Goal: Check status

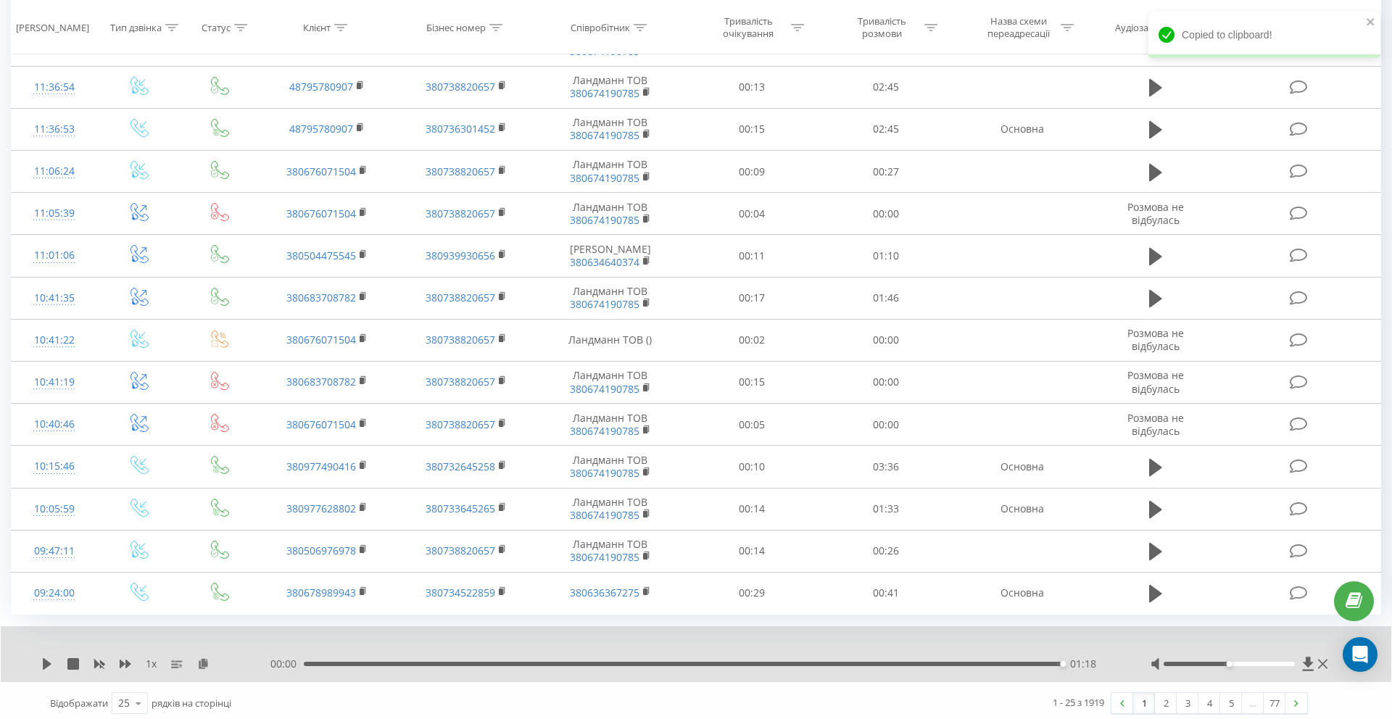
scroll to position [663, 0]
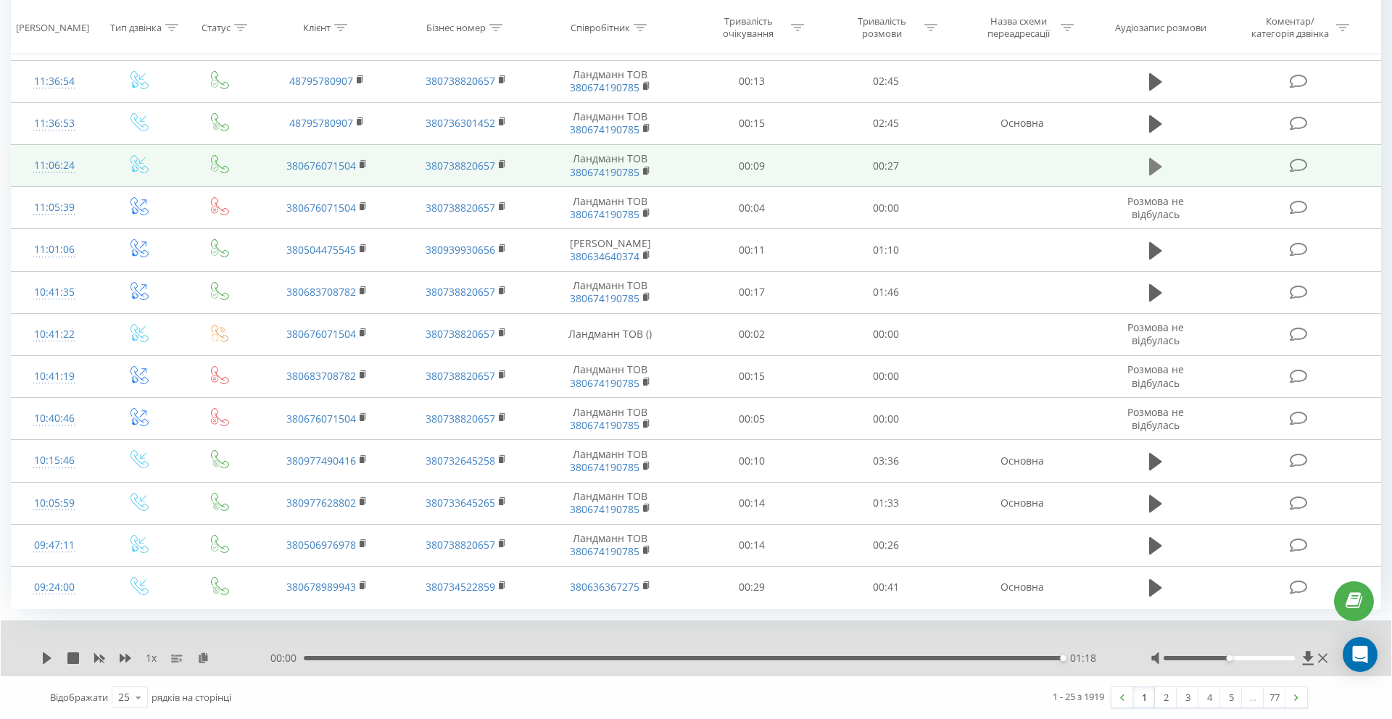
click at [1160, 165] on icon at bounding box center [1155, 165] width 13 height 17
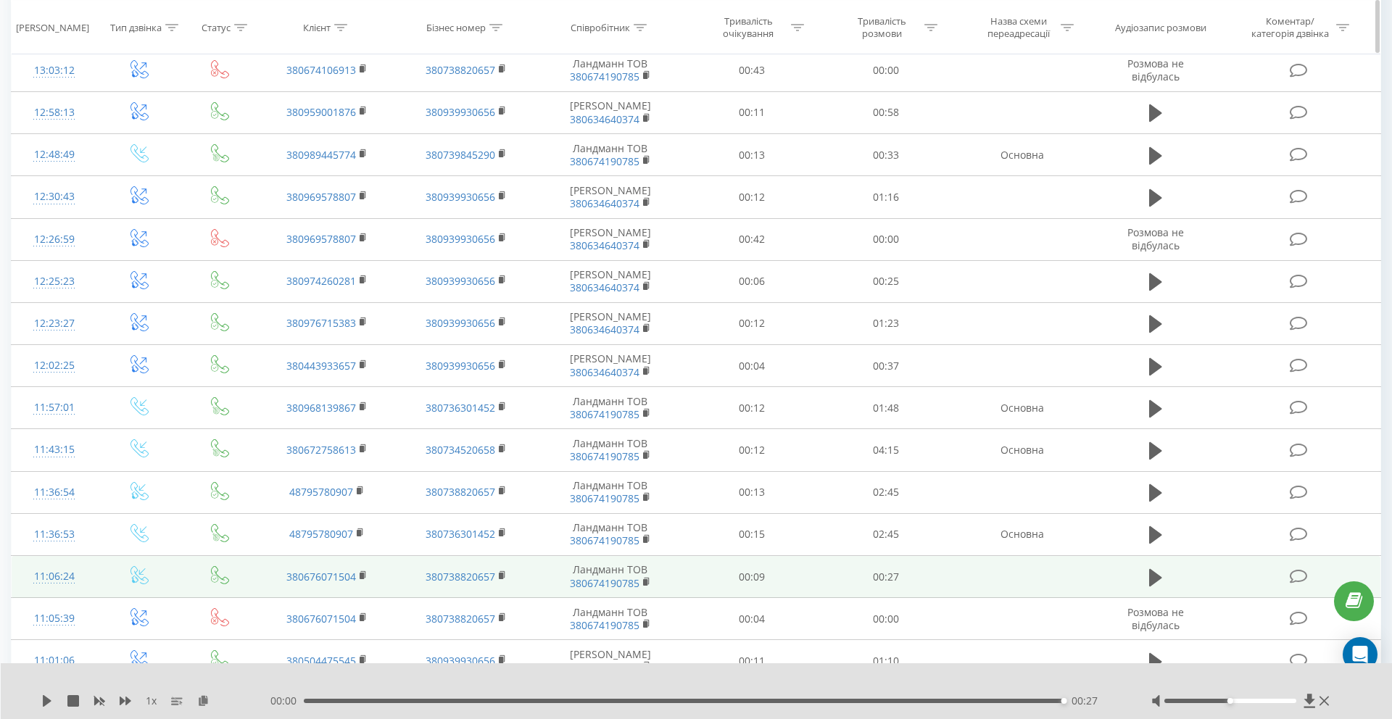
scroll to position [222, 0]
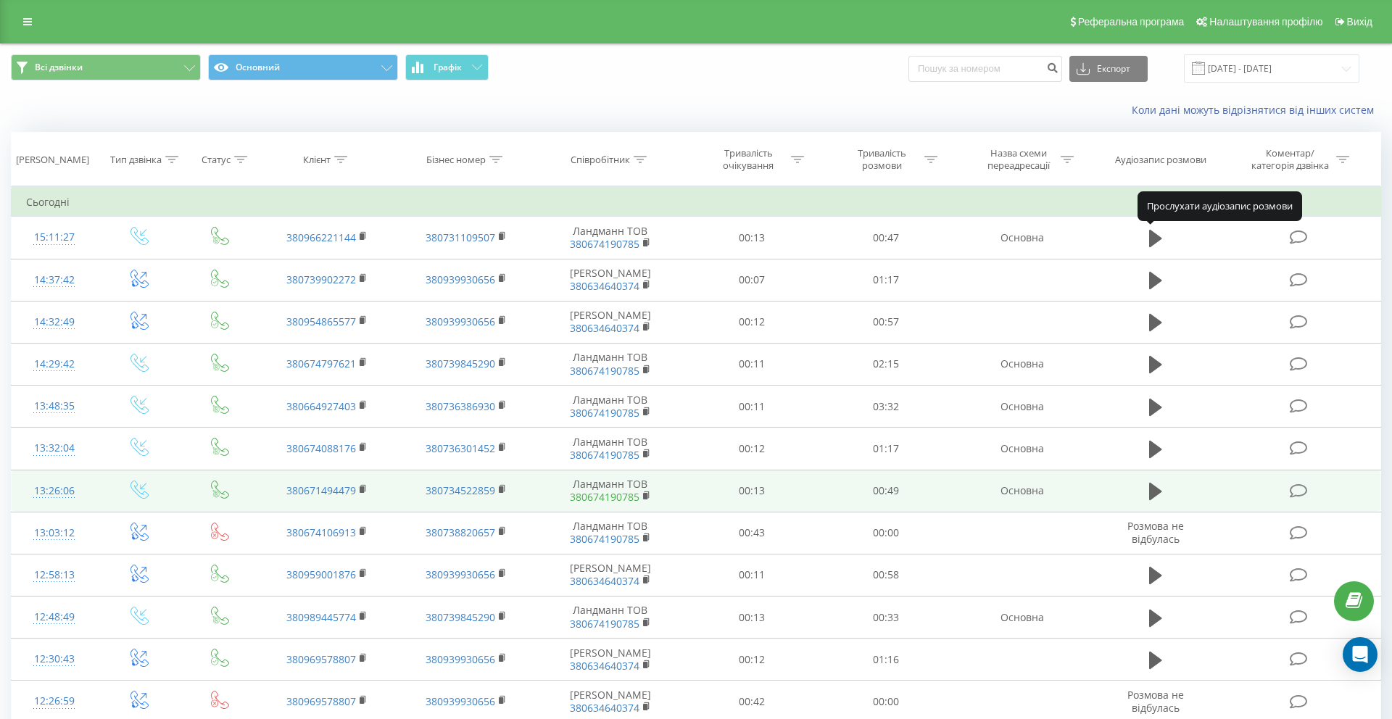
click at [1161, 234] on icon at bounding box center [1155, 238] width 13 height 20
